Goal: Task Accomplishment & Management: Manage account settings

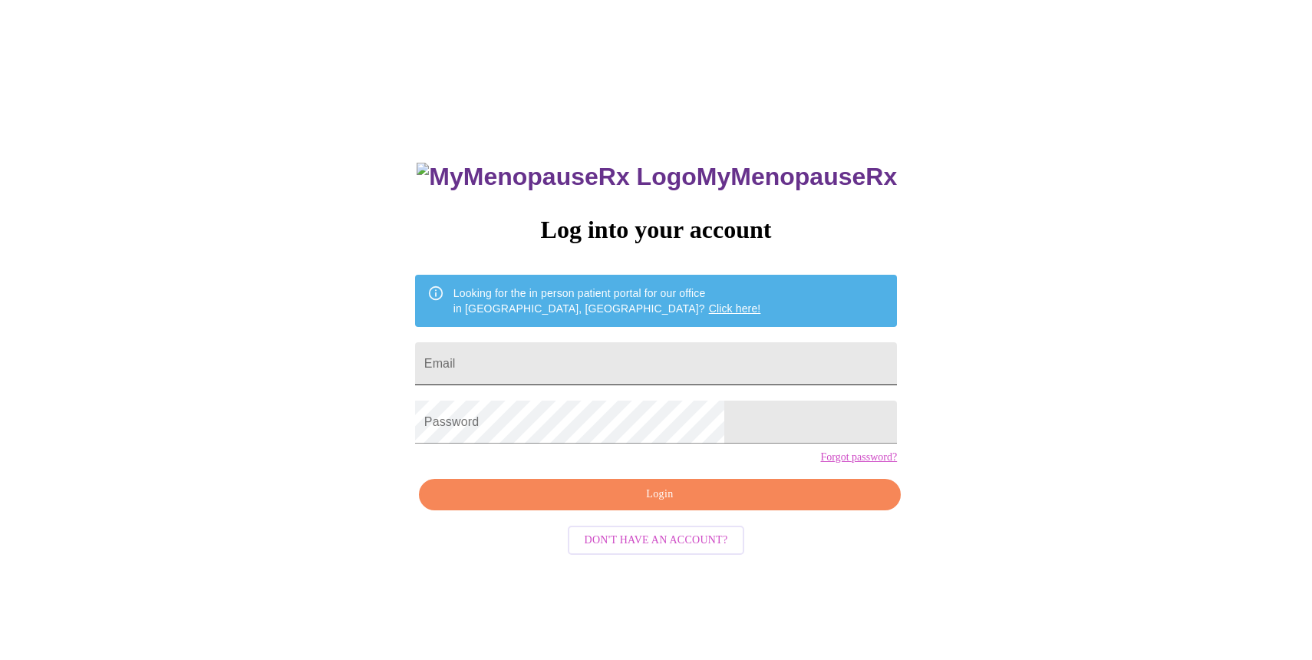
click at [580, 359] on input "Email" at bounding box center [656, 363] width 482 height 43
type input "[EMAIL_ADDRESS][DOMAIN_NAME]"
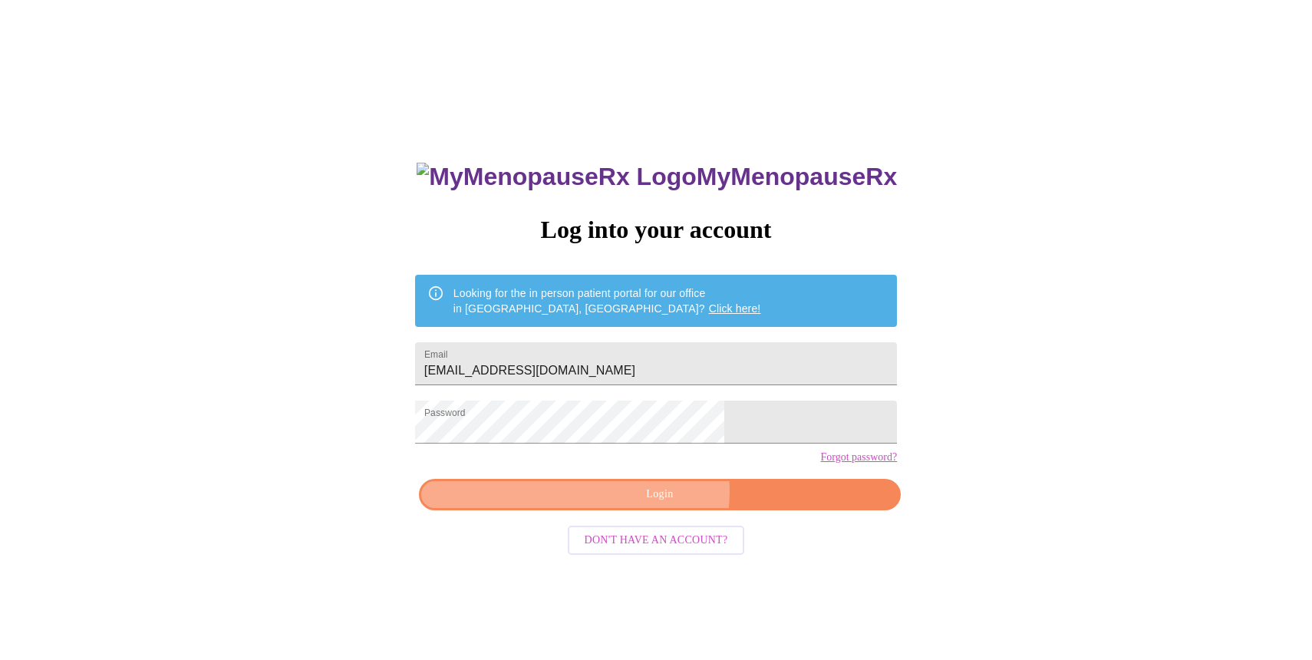
click at [659, 504] on span "Login" at bounding box center [659, 494] width 446 height 19
